Goal: Consume media (video, audio): Consume media (video, audio)

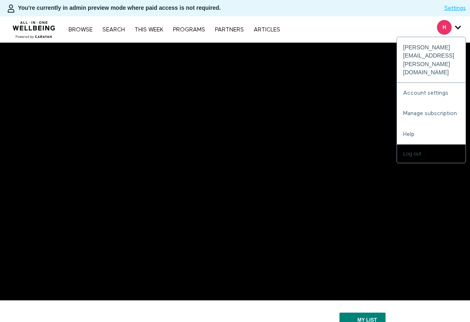
click at [448, 30] on span "Secondary" at bounding box center [444, 27] width 15 height 15
click at [447, 49] on div "[PERSON_NAME][EMAIL_ADDRESS][PERSON_NAME][DOMAIN_NAME]" at bounding box center [431, 60] width 69 height 46
